Goal: Task Accomplishment & Management: Complete application form

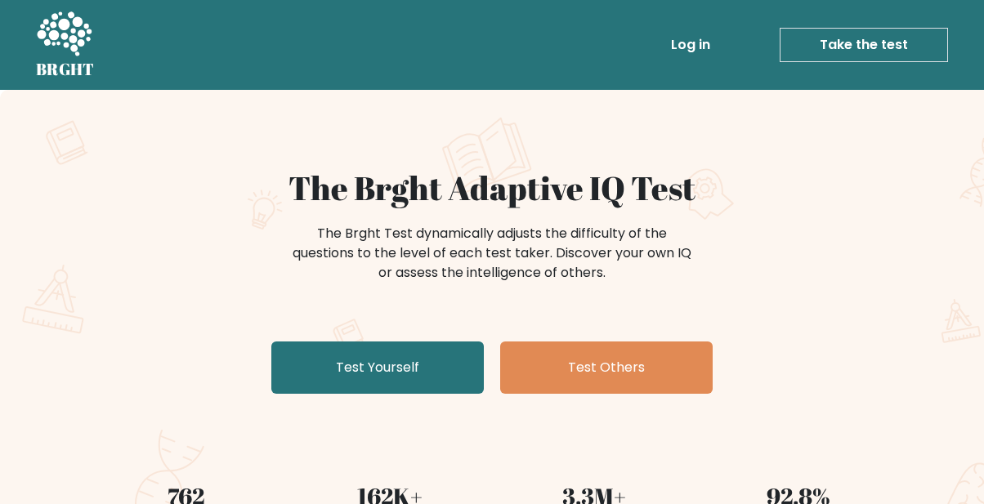
scroll to position [98, 0]
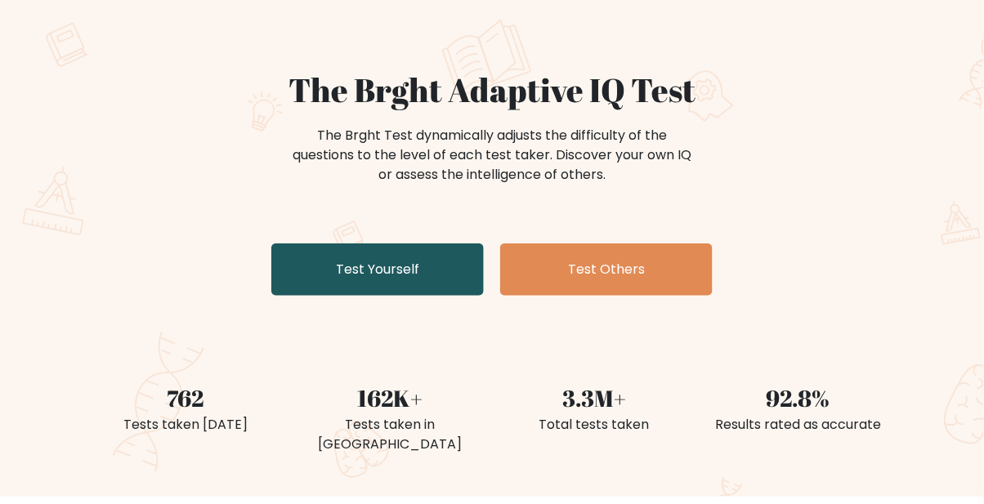
click at [374, 275] on link "Test Yourself" at bounding box center [377, 270] width 213 height 52
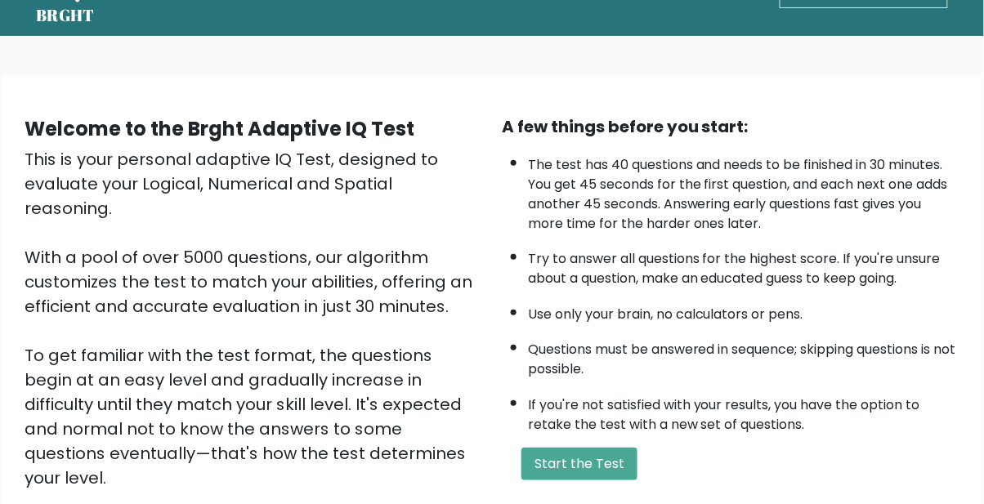
scroll to position [56, 0]
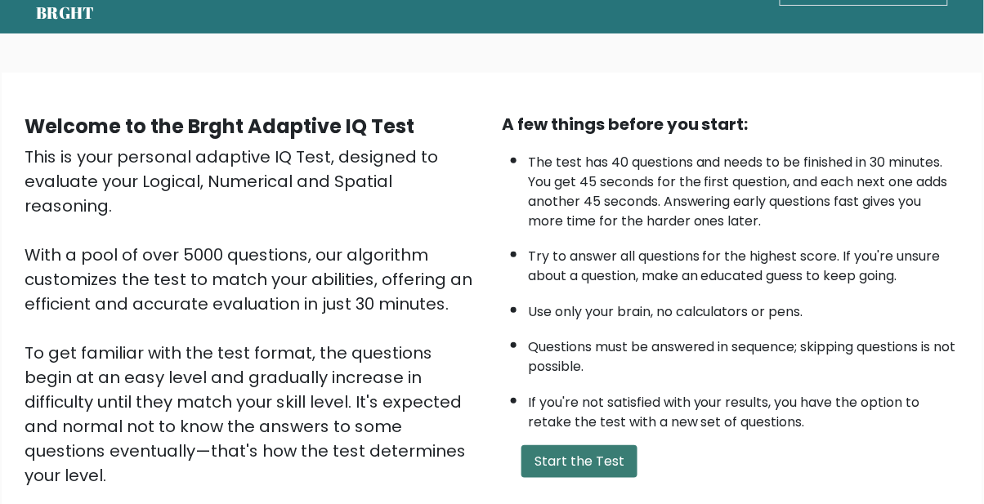
click at [624, 445] on button "Start the Test" at bounding box center [580, 461] width 116 height 33
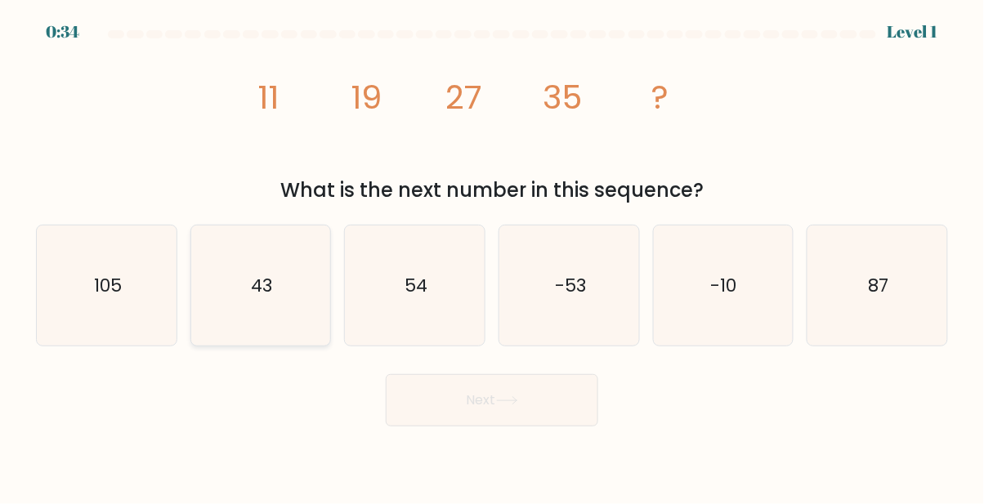
click at [306, 341] on icon "43" at bounding box center [260, 286] width 120 height 120
click at [492, 257] on input "b. 43" at bounding box center [492, 255] width 1 height 4
radio input "true"
click at [307, 345] on icon "43" at bounding box center [260, 285] width 119 height 119
click at [492, 257] on input "b. 43" at bounding box center [492, 255] width 1 height 4
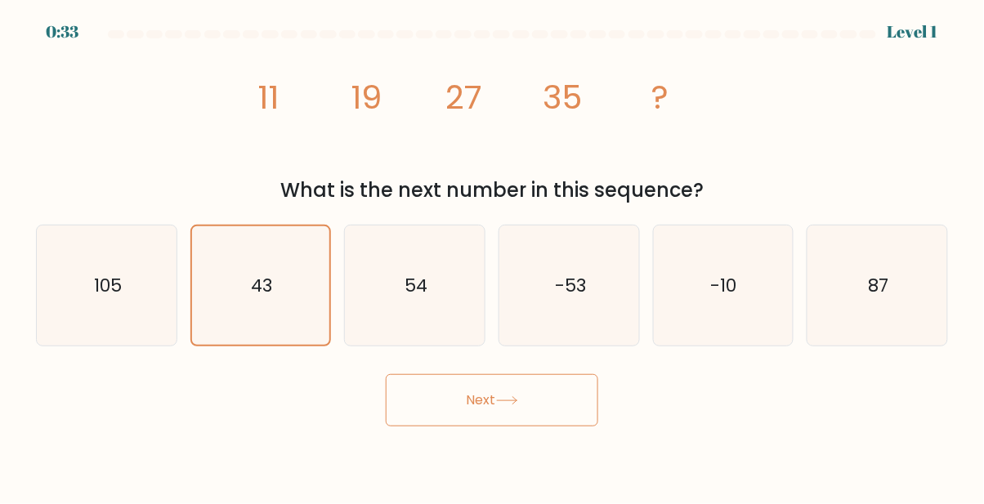
click at [394, 421] on button "Next" at bounding box center [492, 400] width 213 height 52
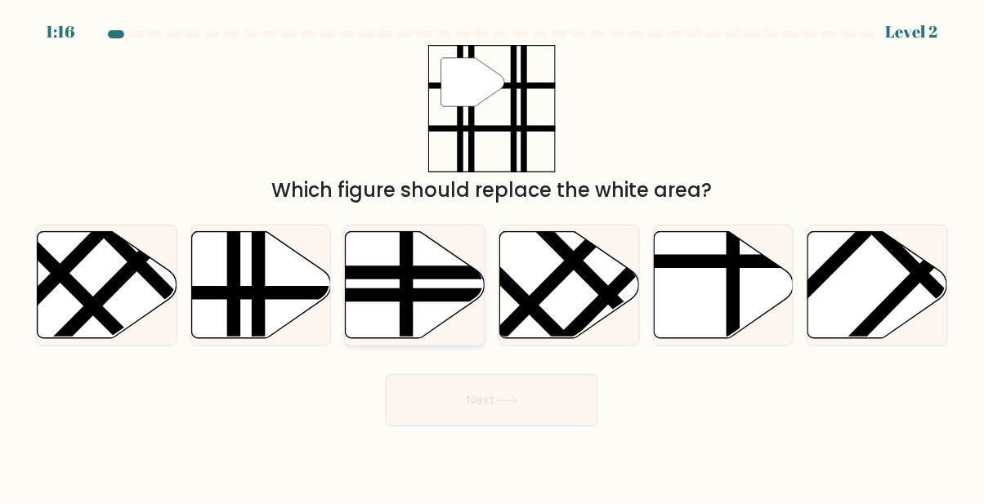
click at [407, 334] on line at bounding box center [407, 343] width 0 height 281
click at [492, 257] on input "c." at bounding box center [492, 255] width 1 height 4
radio input "true"
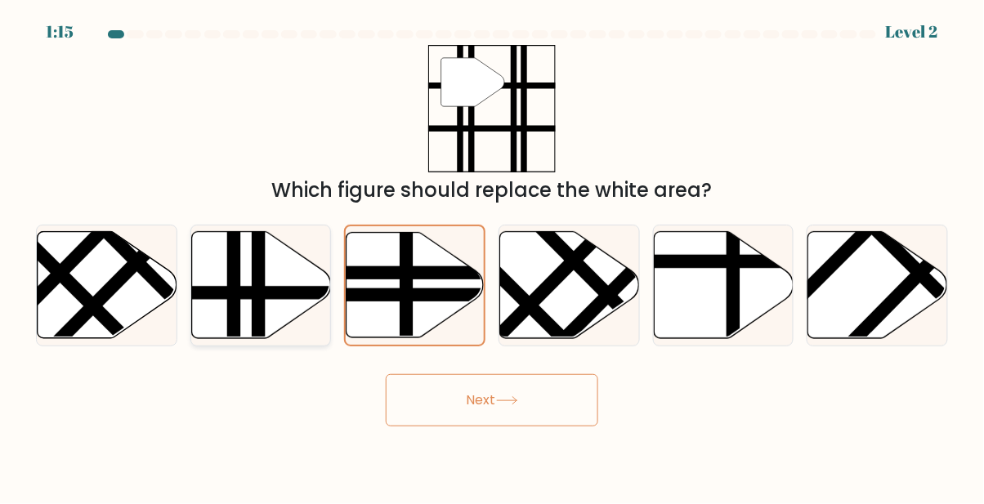
click at [248, 338] on icon at bounding box center [261, 284] width 140 height 107
click at [492, 257] on input "b." at bounding box center [492, 255] width 1 height 4
radio input "true"
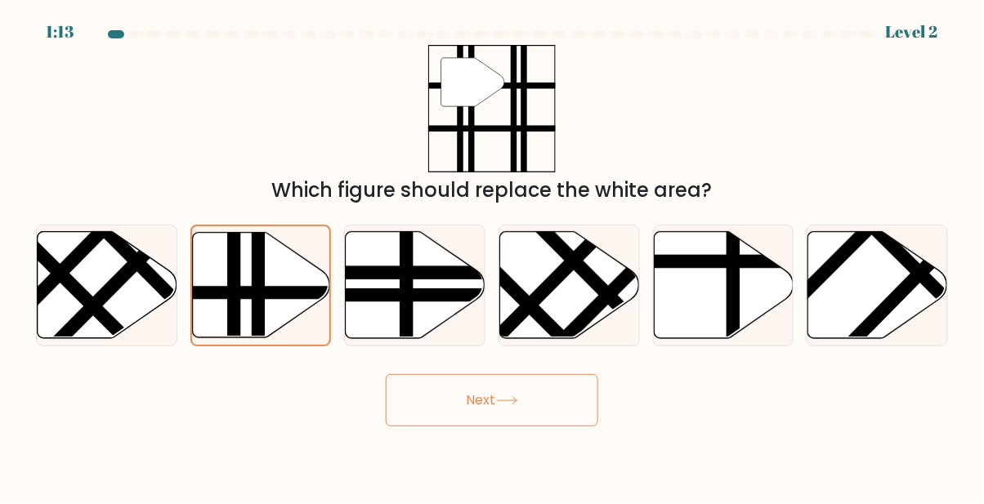
click at [588, 427] on button "Next" at bounding box center [492, 400] width 213 height 52
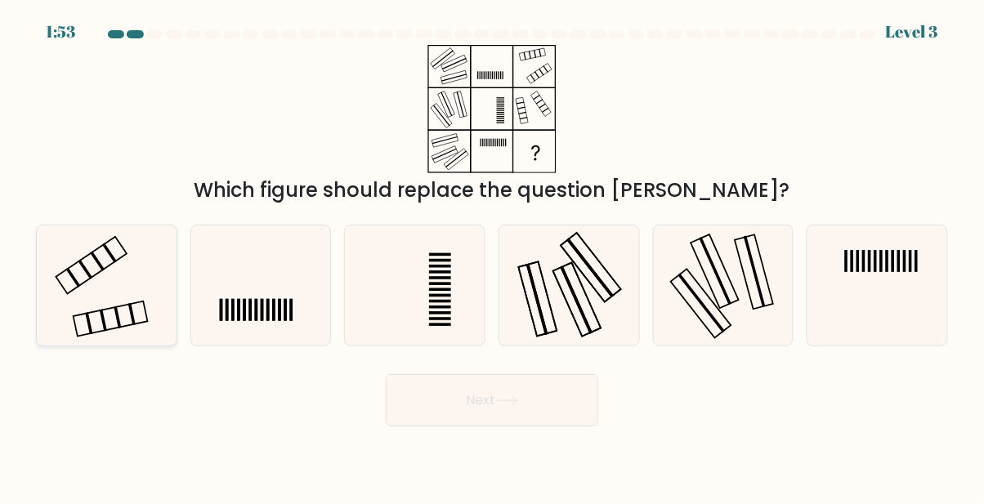
click at [141, 327] on icon at bounding box center [107, 286] width 120 height 120
click at [492, 257] on input "a." at bounding box center [492, 255] width 1 height 4
radio input "true"
click at [424, 427] on button "Next" at bounding box center [492, 400] width 213 height 52
